Goal: Information Seeking & Learning: Find specific fact

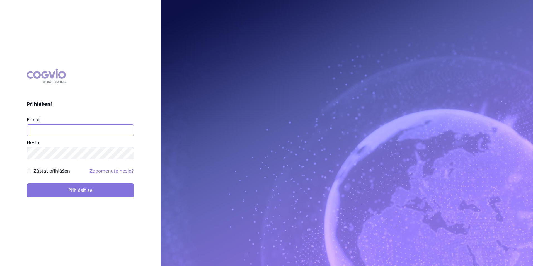
type input "[EMAIL_ADDRESS][DOMAIN_NAME]"
drag, startPoint x: 113, startPoint y: 190, endPoint x: 112, endPoint y: 187, distance: 3.5
click at [112, 190] on button "Přihlásit se" at bounding box center [80, 191] width 107 height 14
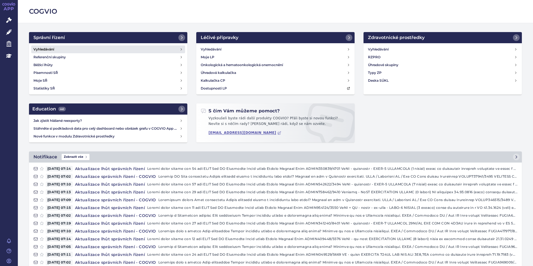
click at [86, 51] on link "Vyhledávání" at bounding box center [108, 49] width 154 height 8
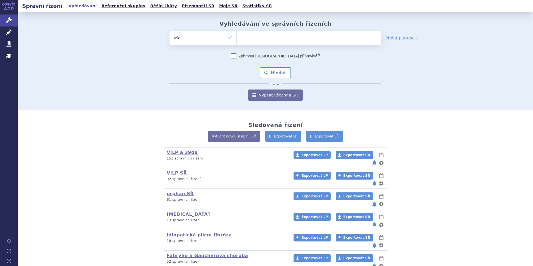
click at [245, 42] on ul at bounding box center [309, 37] width 145 height 12
click at [237, 42] on select at bounding box center [237, 38] width 0 height 14
click at [264, 39] on ul at bounding box center [309, 37] width 145 height 12
click at [237, 39] on select at bounding box center [237, 38] width 0 height 14
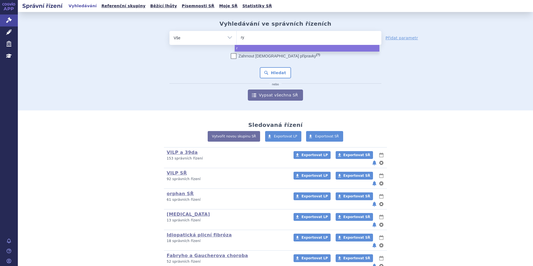
type input "rys"
type input "rysti"
type input "rystigg"
type input "rystiggo"
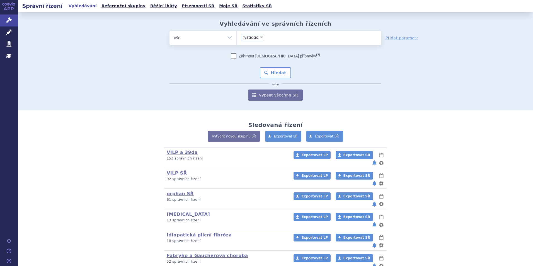
select select "rystiggo"
click at [264, 72] on button "Hledat" at bounding box center [276, 72] width 32 height 11
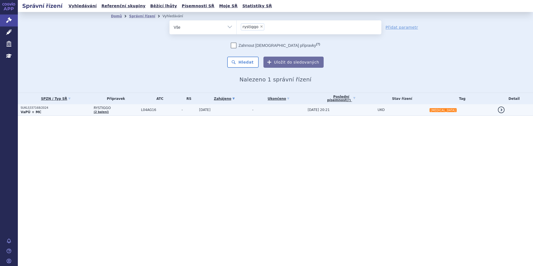
click at [63, 110] on p "VaPÚ + MC" at bounding box center [56, 112] width 70 height 4
